Goal: Obtain resource: Download file/media

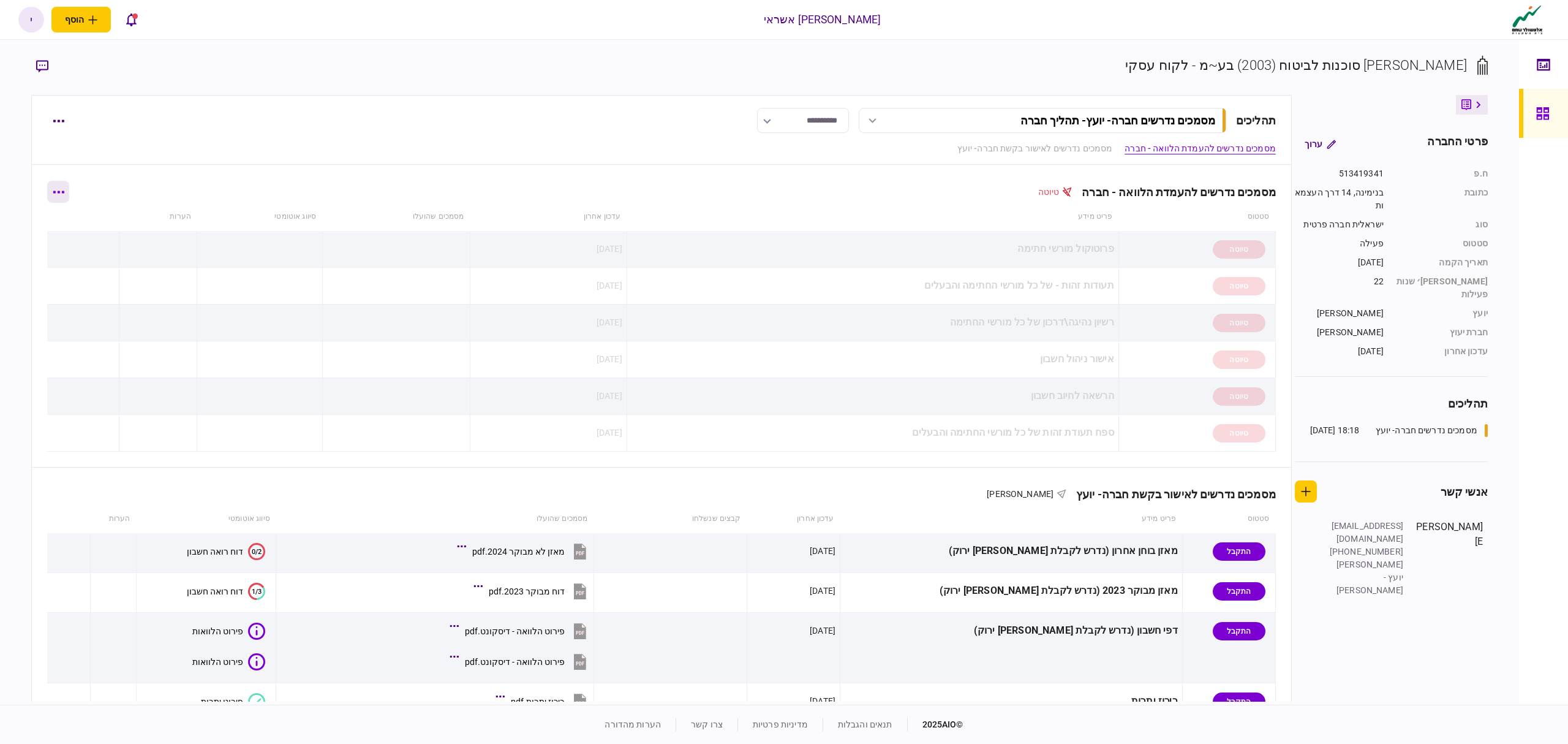
click at [69, 194] on button "button" at bounding box center [59, 192] width 22 height 22
click at [47, 275] on span "הורד מסמכים" at bounding box center [51, 271] width 57 height 14
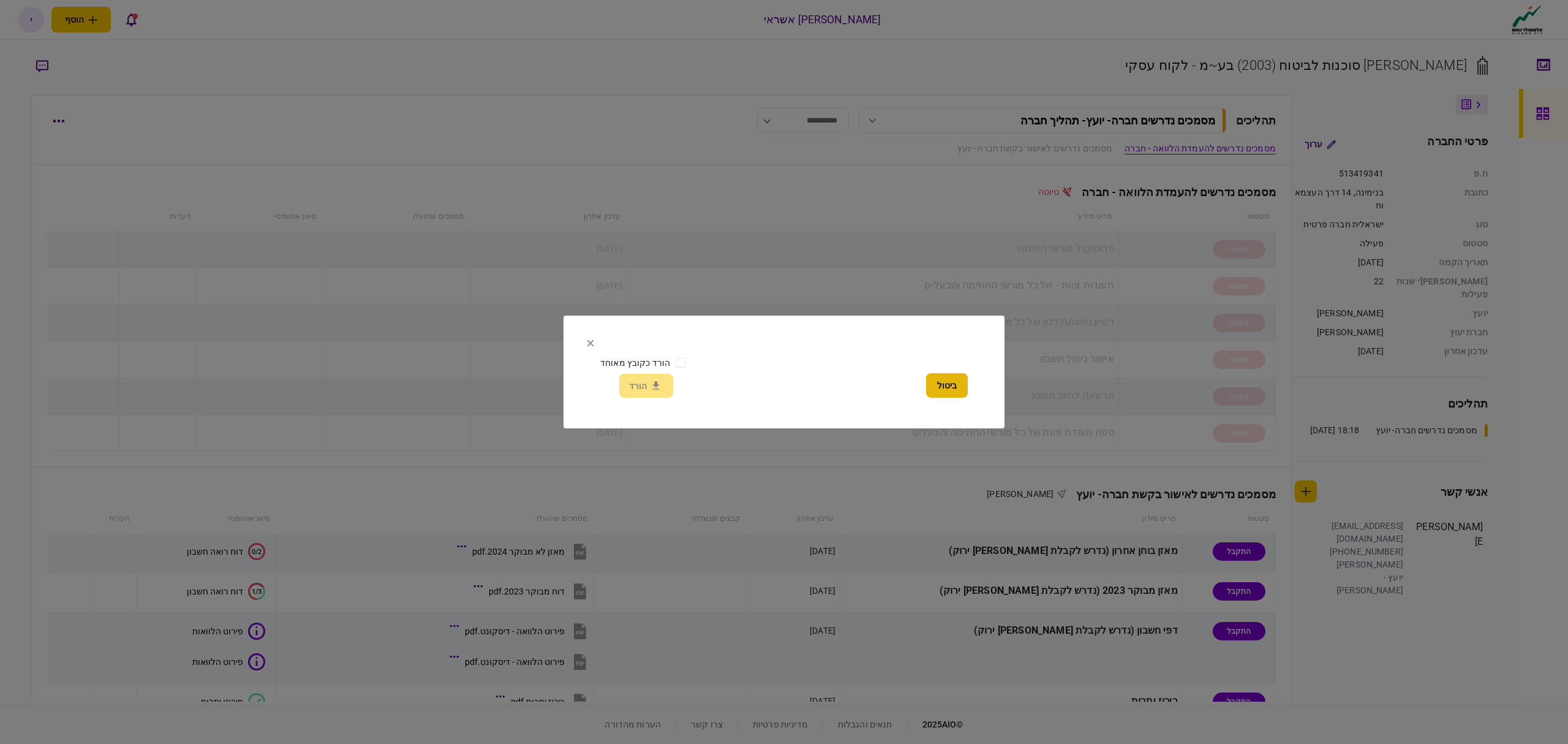
click at [949, 387] on button "ביטול" at bounding box center [947, 385] width 41 height 24
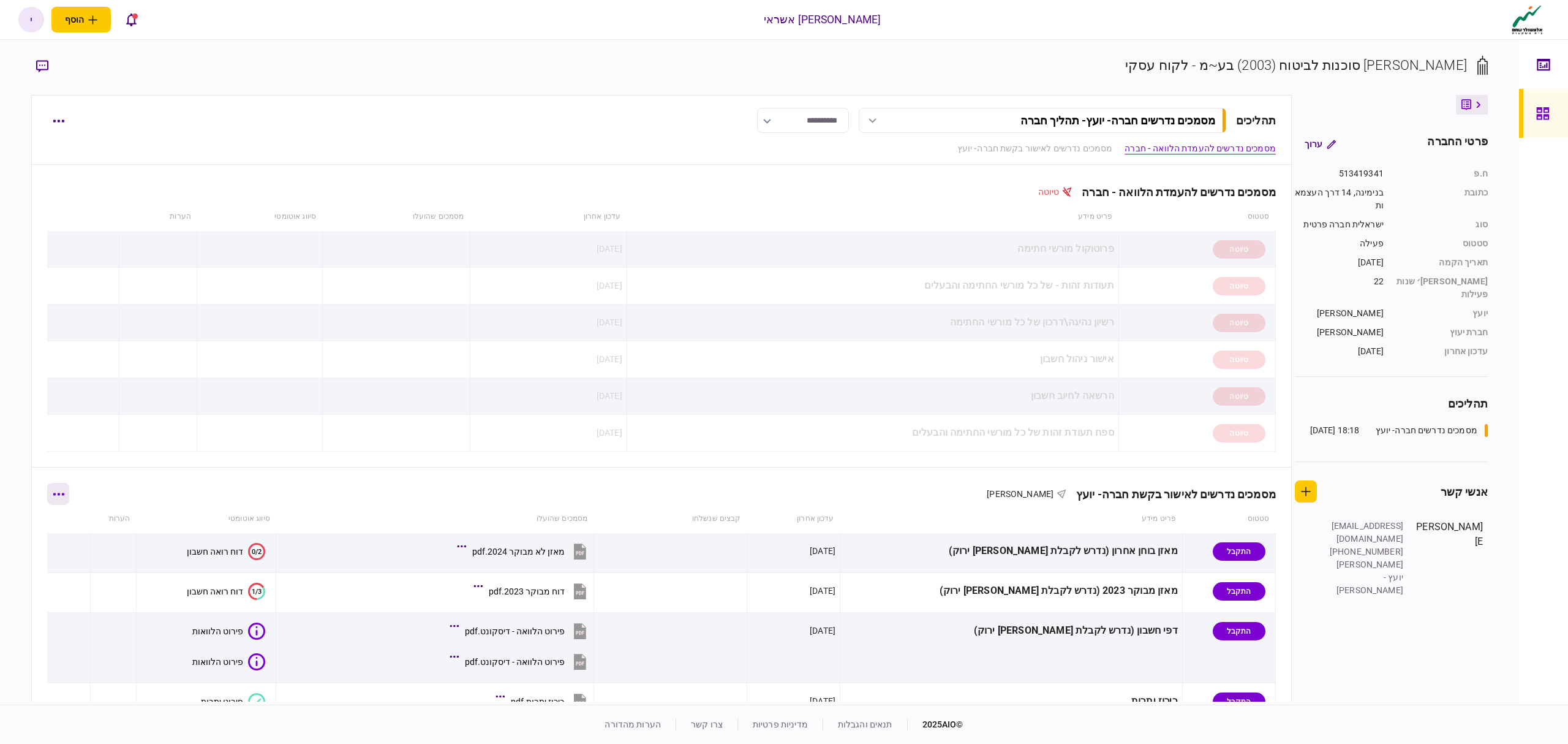
click at [67, 500] on button "button" at bounding box center [59, 494] width 22 height 22
click at [72, 600] on span "הורד מסמכים" at bounding box center [68, 601] width 57 height 14
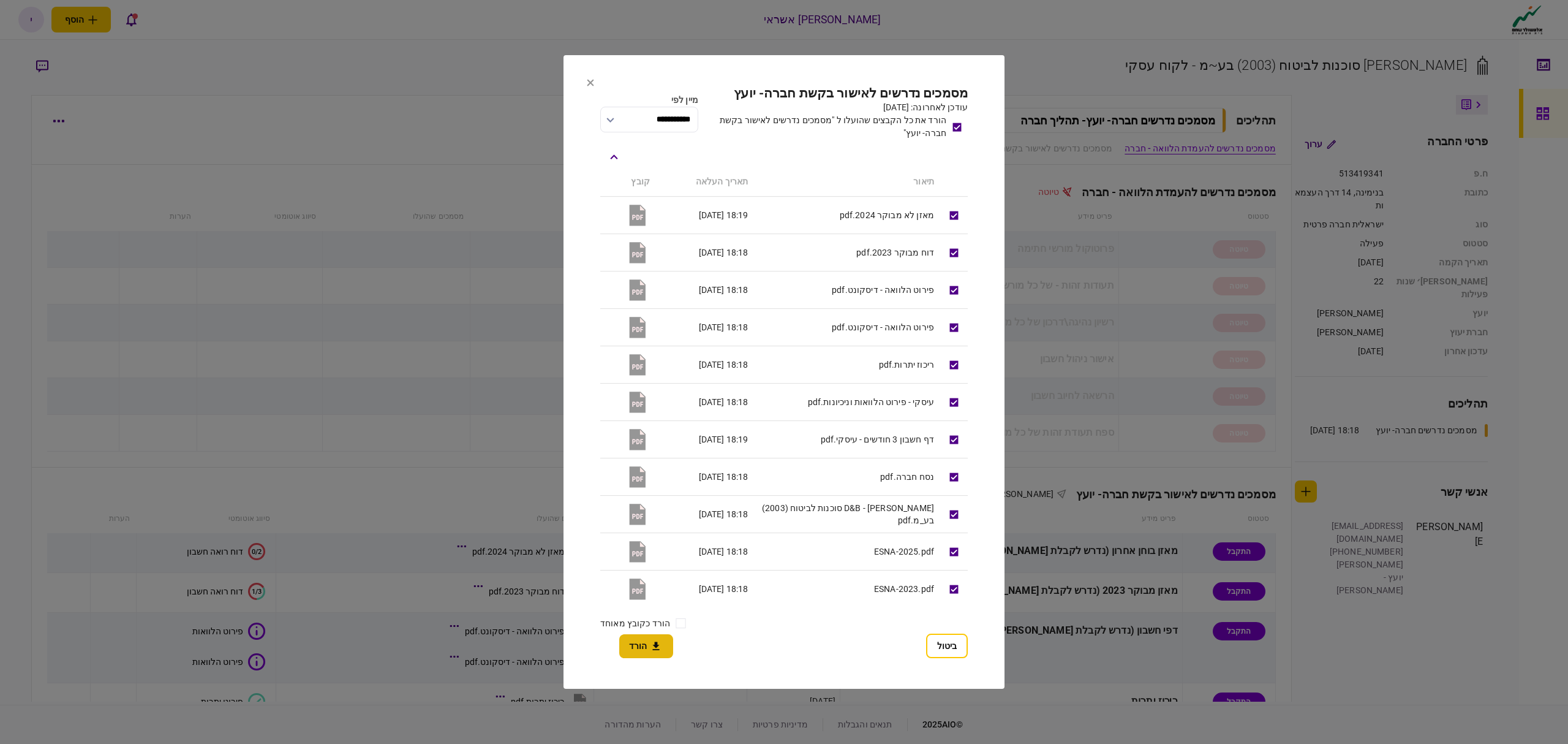
click at [640, 649] on button "הורד" at bounding box center [646, 646] width 54 height 24
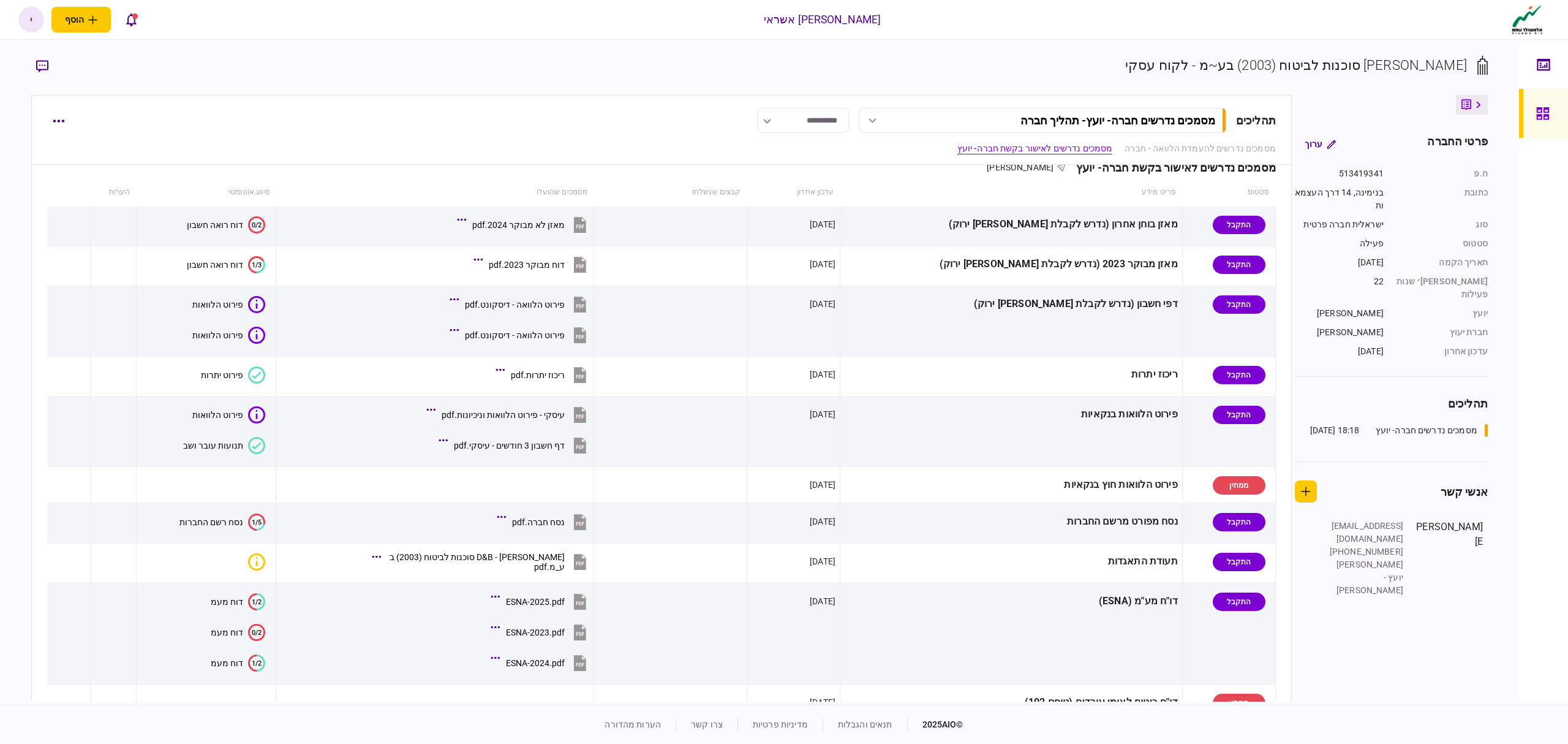
scroll to position [82, 0]
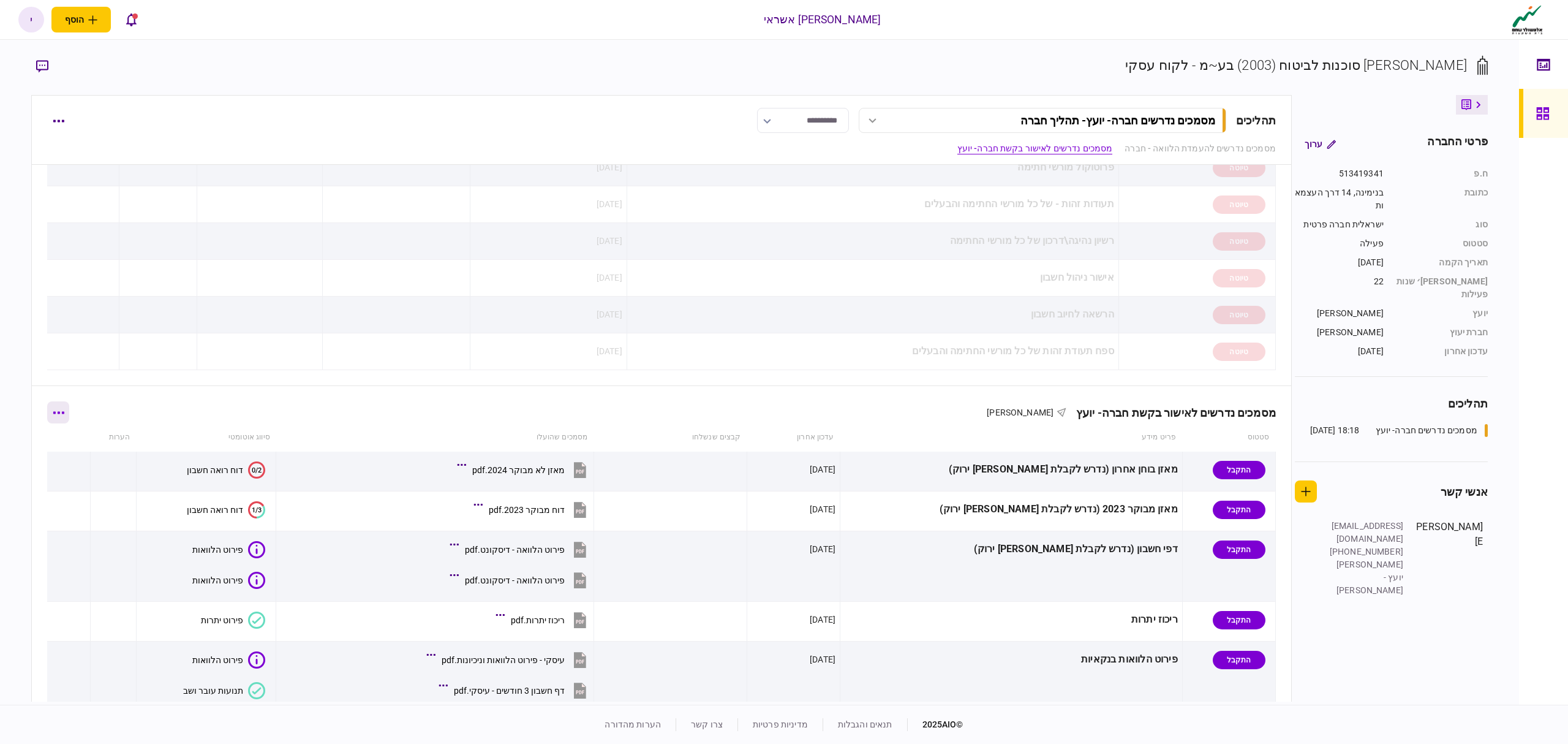
click at [60, 413] on icon "button" at bounding box center [59, 412] width 12 height 3
click at [57, 516] on span "הורד מסמכים" at bounding box center [68, 519] width 57 height 14
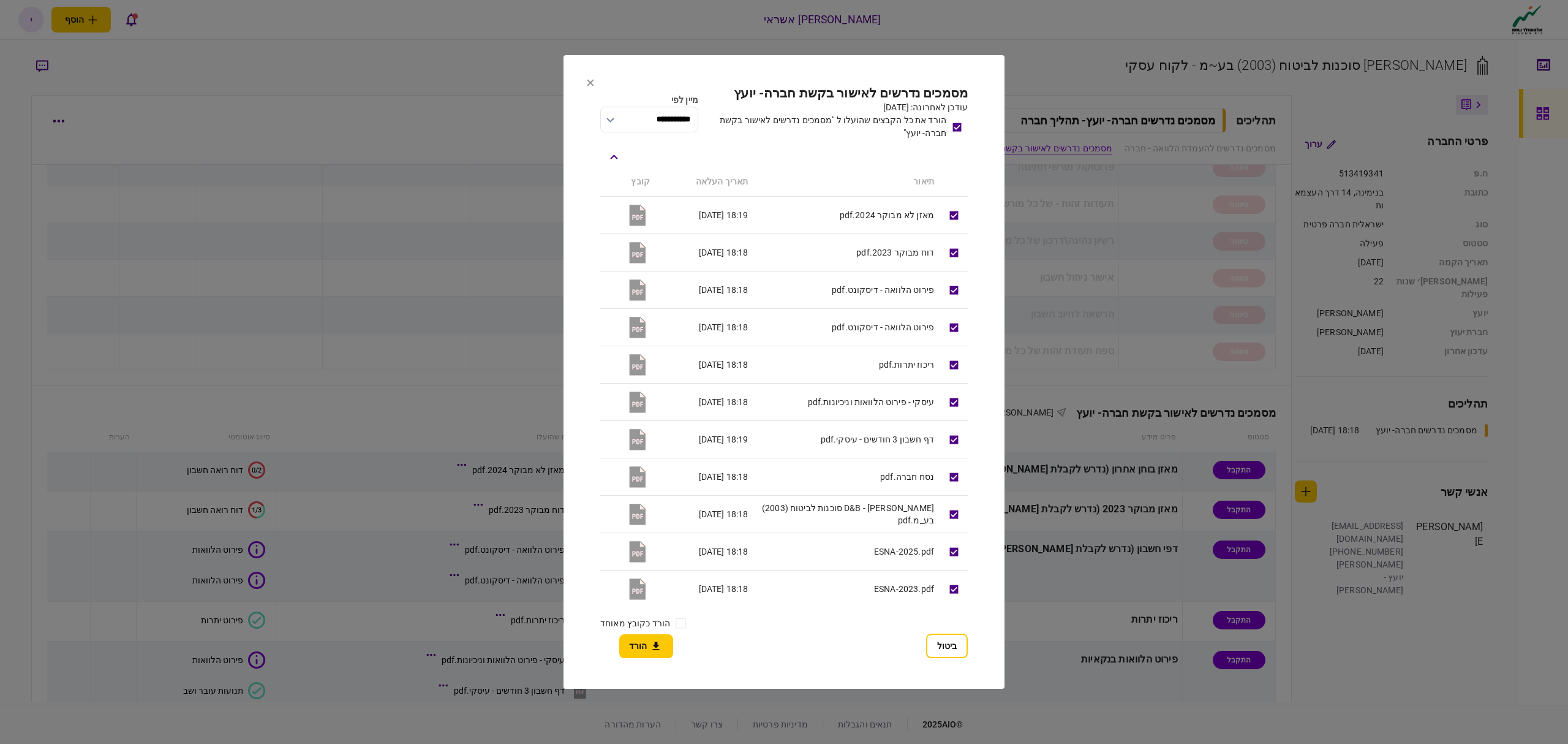
click at [635, 650] on button "הורד" at bounding box center [646, 646] width 54 height 24
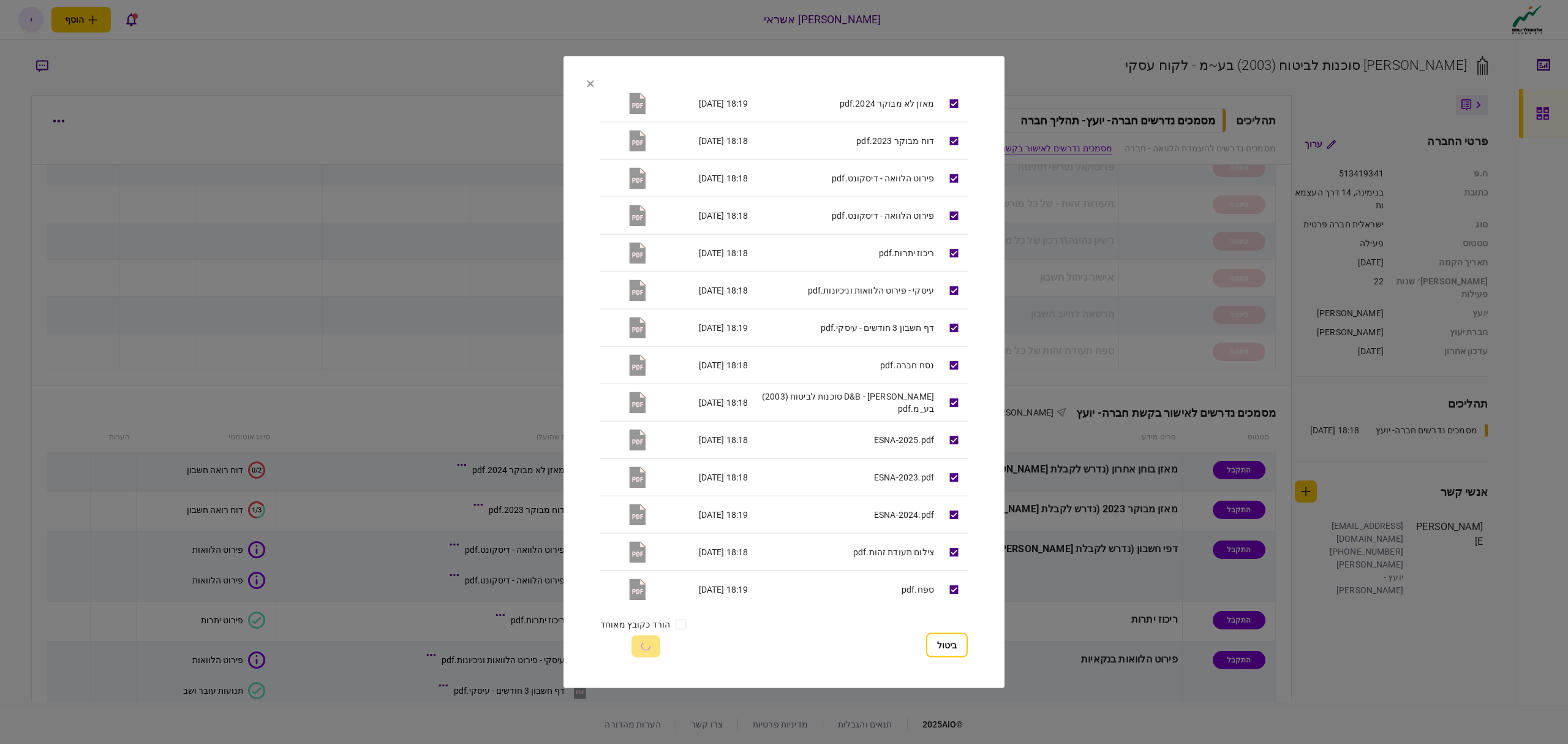
click at [593, 81] on icon at bounding box center [590, 84] width 7 height 7
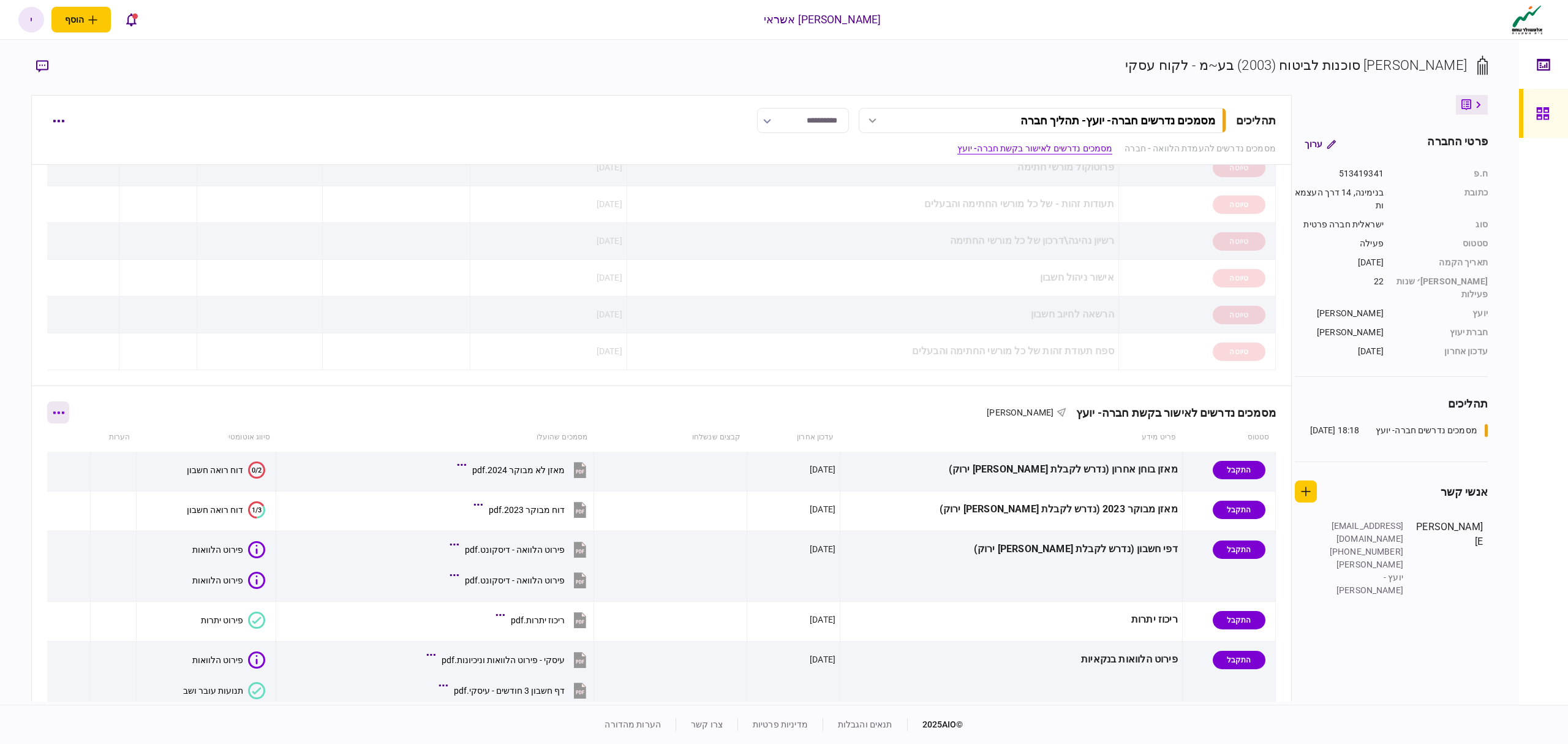
click at [65, 412] on button "button" at bounding box center [59, 413] width 22 height 22
click at [75, 521] on span "הורד מסמכים" at bounding box center [68, 519] width 57 height 14
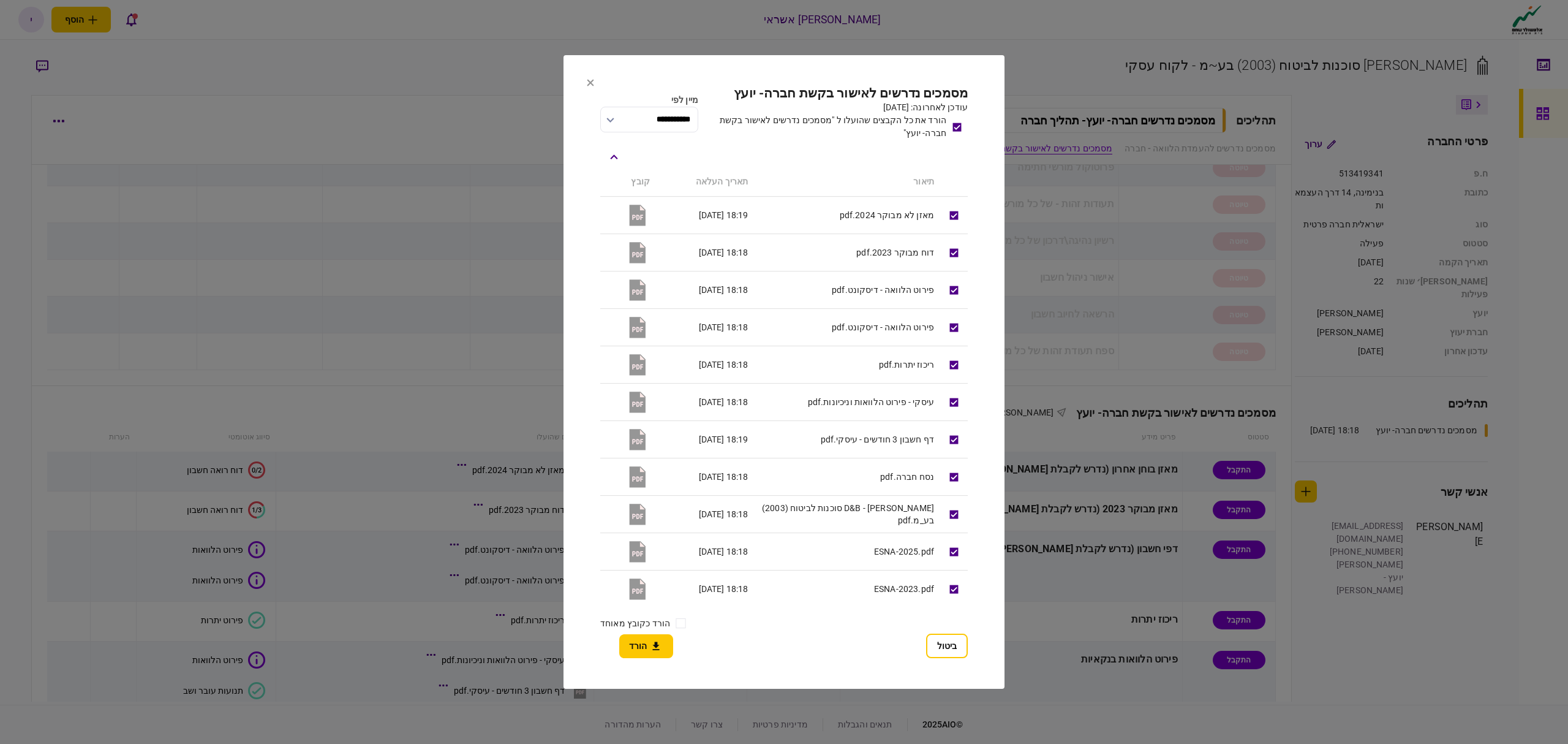
click at [663, 643] on button "הורד" at bounding box center [646, 646] width 54 height 24
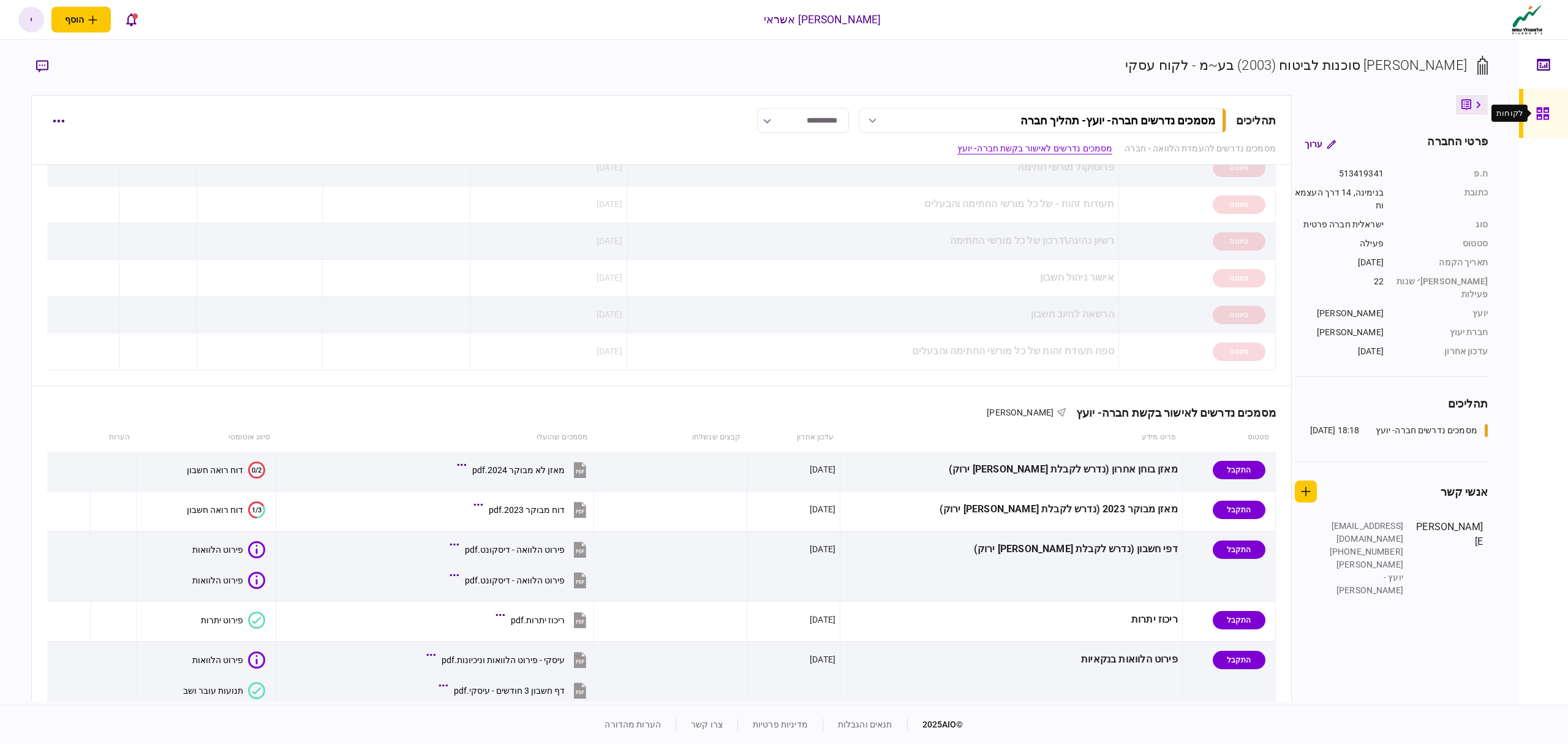
click at [1550, 121] on div at bounding box center [1546, 113] width 20 height 49
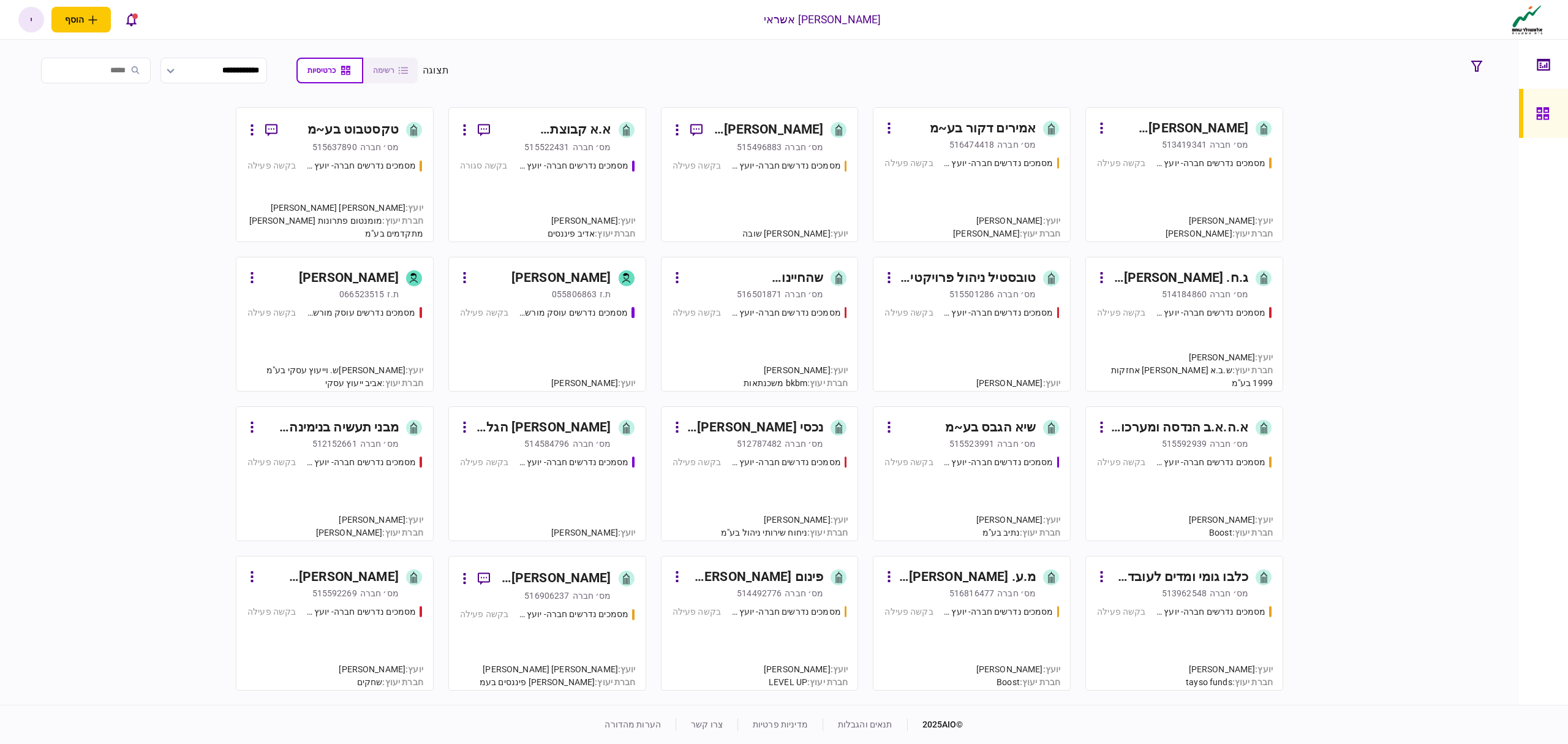
click at [140, 72] on input "search" at bounding box center [95, 70] width 110 height 26
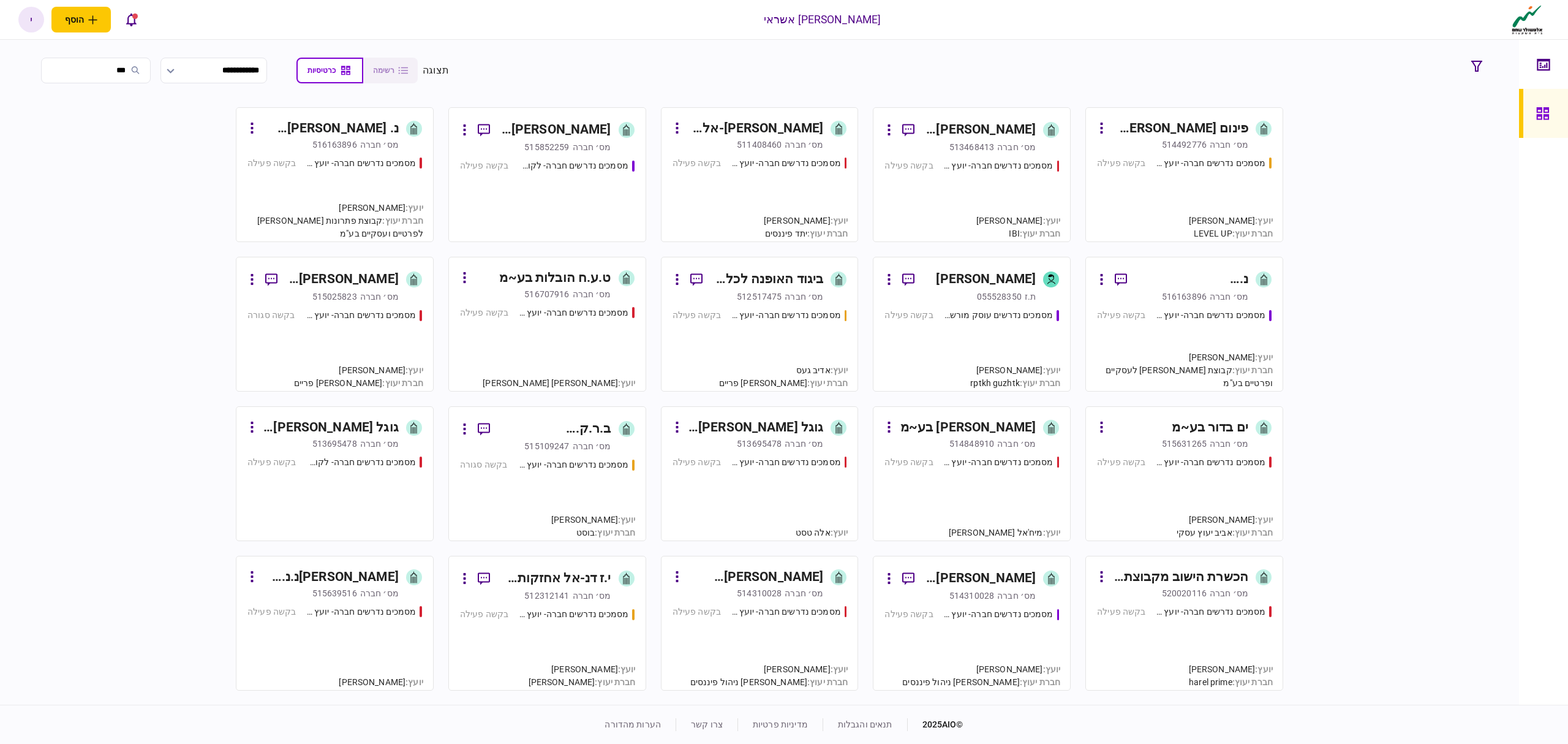
click at [133, 72] on input "**" at bounding box center [95, 70] width 110 height 26
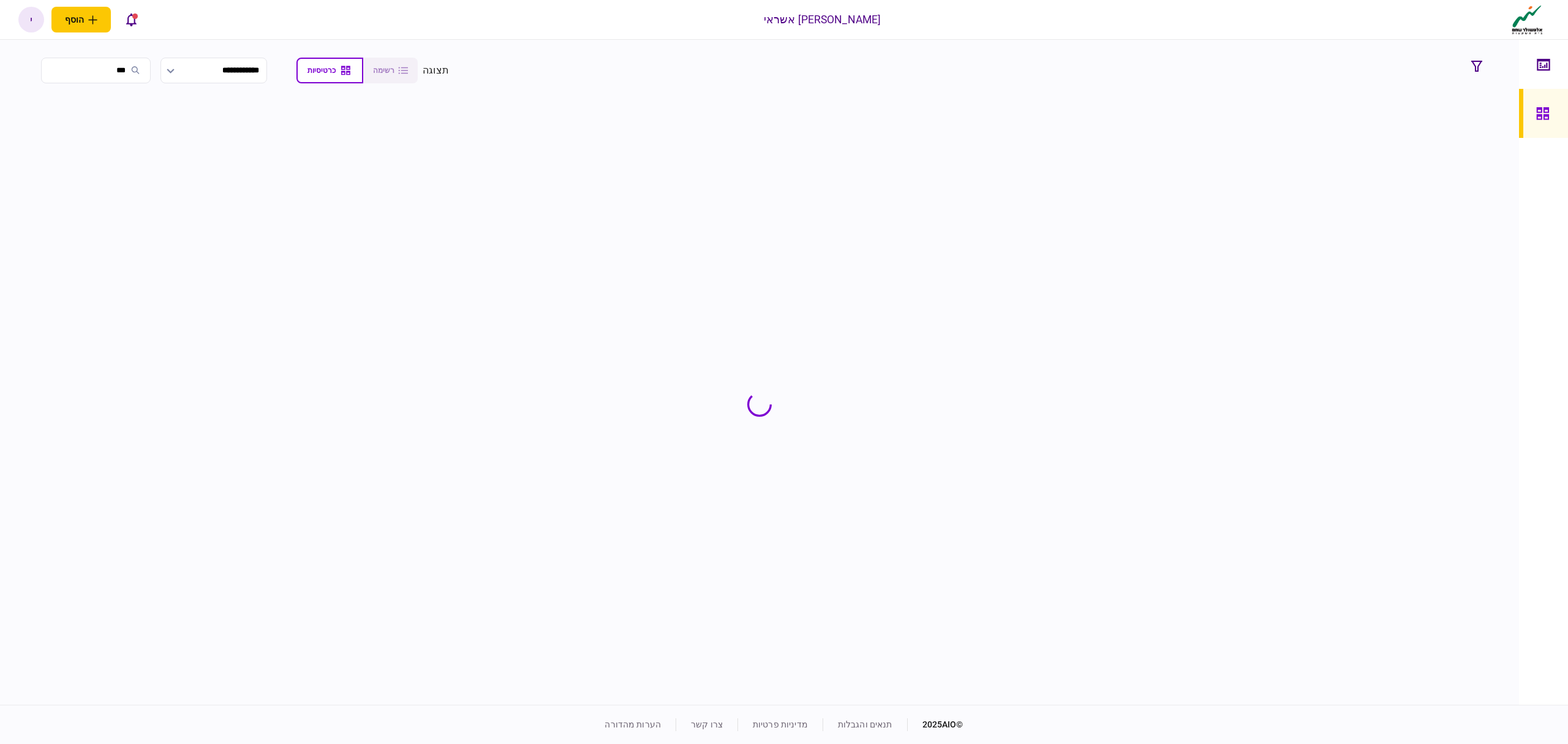
click at [133, 72] on input "**" at bounding box center [95, 70] width 110 height 26
click at [132, 72] on input "**" at bounding box center [95, 70] width 110 height 26
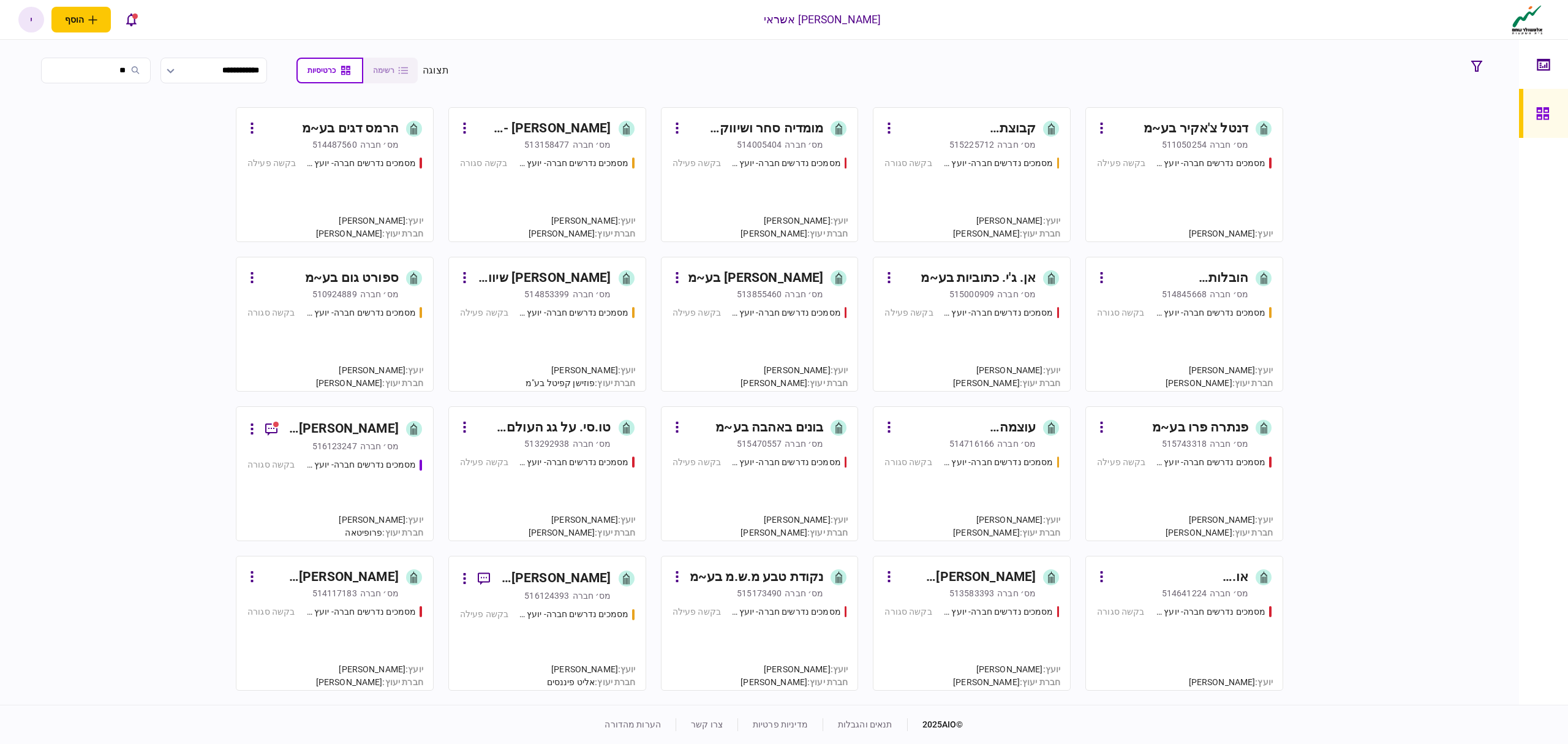
type input "*"
type input "****"
click at [746, 173] on div "דנטל צ'אקיר בע~מ [PERSON_NAME]׳ חברה 511050254 מסמכים נדרשים חברה- יועץ - תהליך…" at bounding box center [759, 404] width 1457 height 595
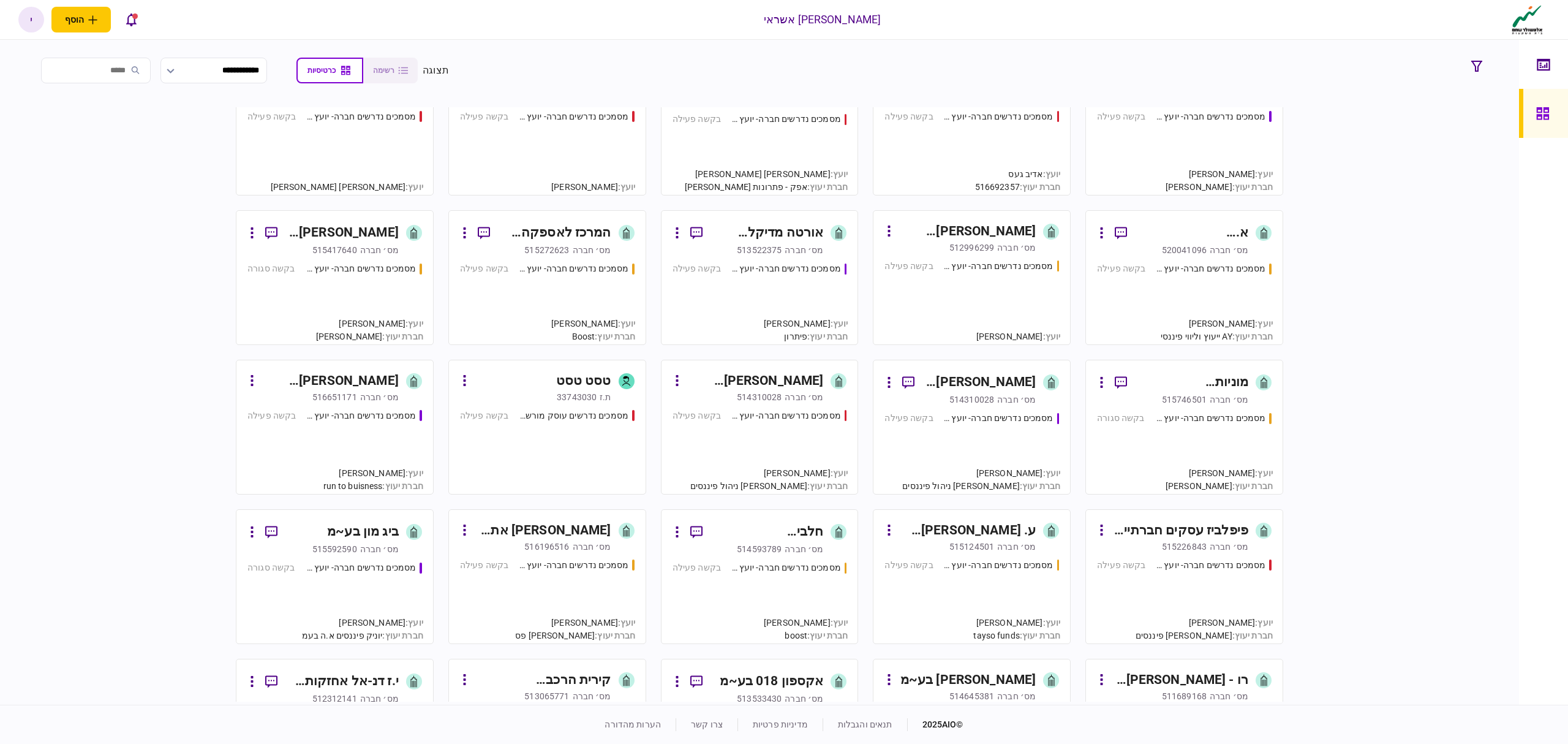
scroll to position [3268, 0]
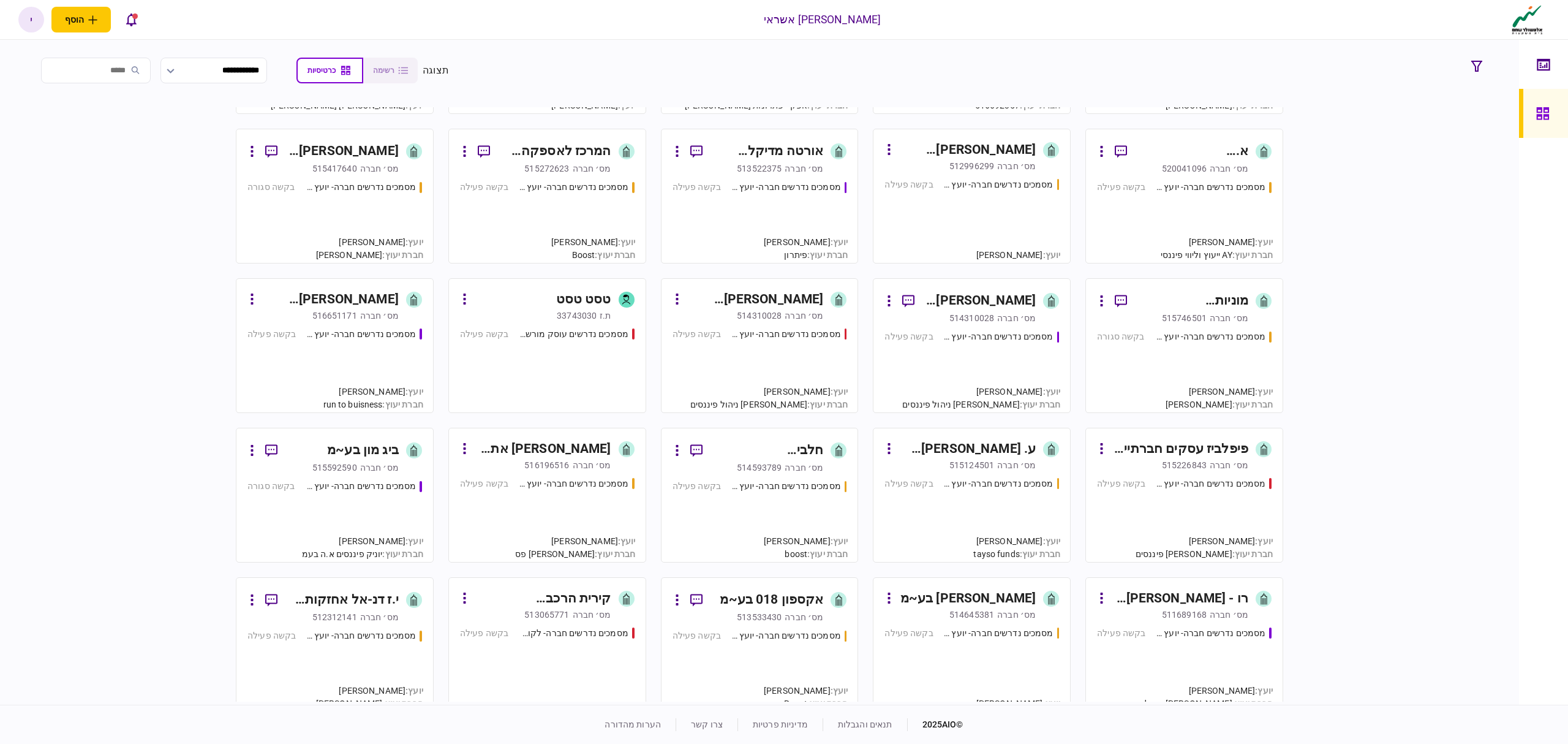
click at [72, 314] on div "הגבעונים סוכנות לביטוח (2003) בע~מ מס׳ חברה 513419341 מסמכים נדרשים חברה- יועץ …" at bounding box center [759, 404] width 1457 height 595
drag, startPoint x: 152, startPoint y: 385, endPoint x: 162, endPoint y: 108, distance: 277.2
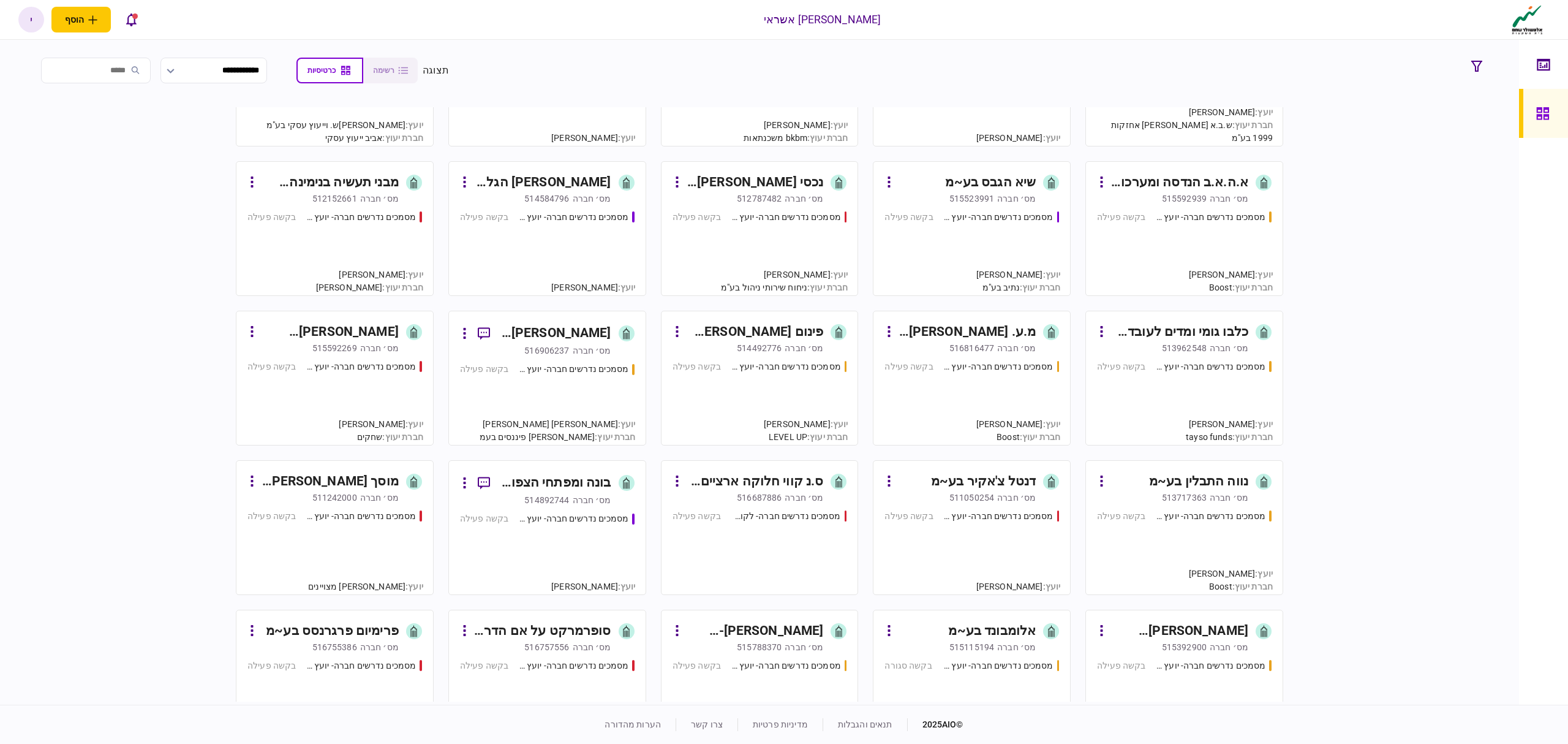
scroll to position [0, 0]
